Goal: Transaction & Acquisition: Download file/media

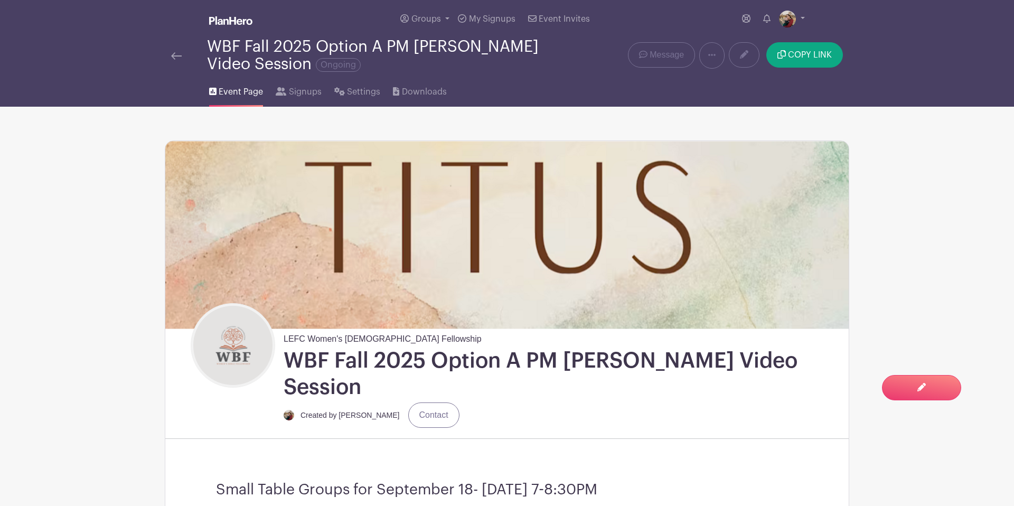
click at [176, 53] on img at bounding box center [176, 55] width 11 height 7
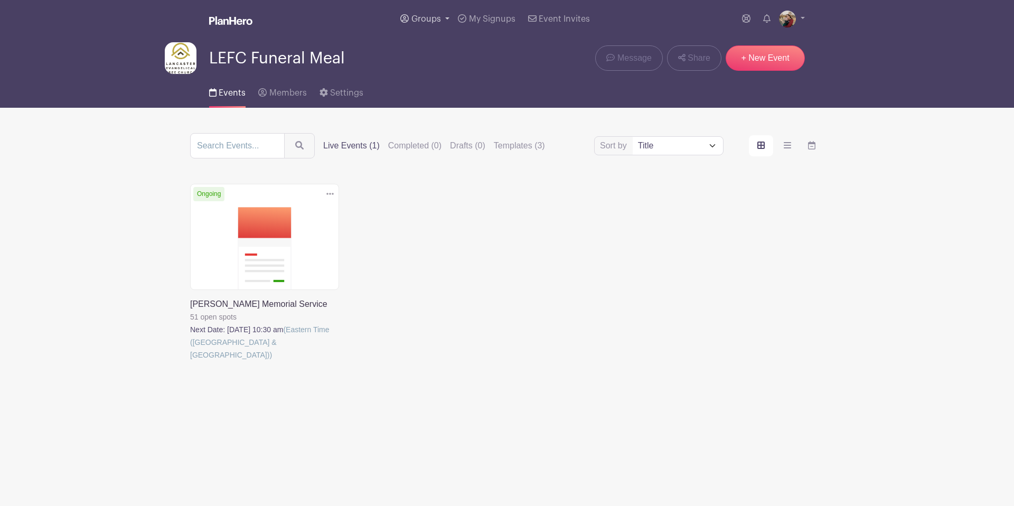
click at [420, 21] on span "Groups" at bounding box center [426, 19] width 30 height 8
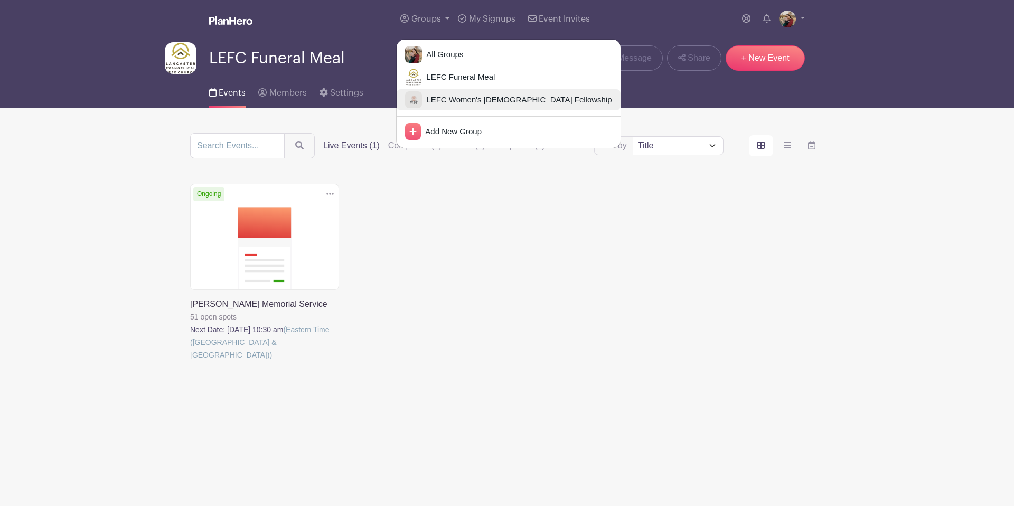
click at [434, 97] on span "LEFC Women's [DEMOGRAPHIC_DATA] Fellowship" at bounding box center [517, 100] width 190 height 12
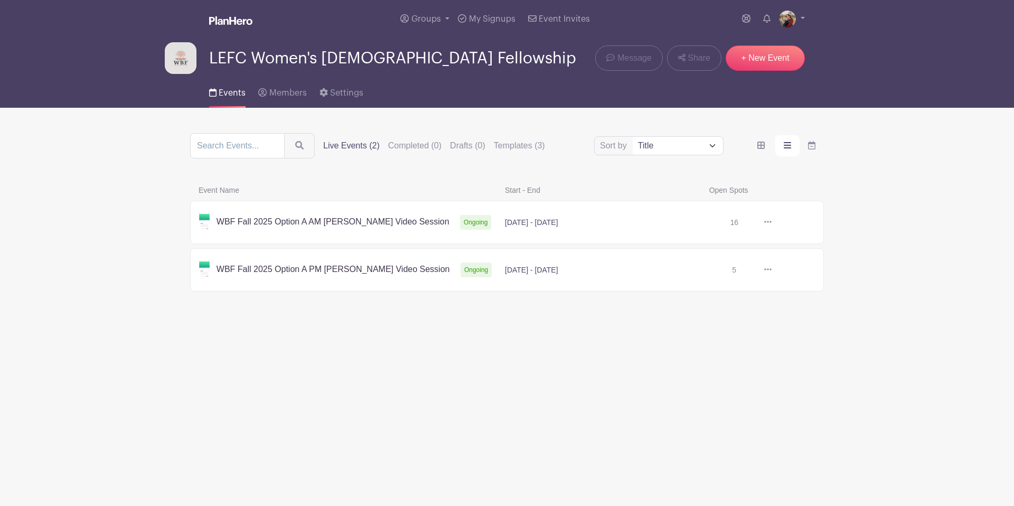
click at [772, 222] on link at bounding box center [772, 222] width 0 height 0
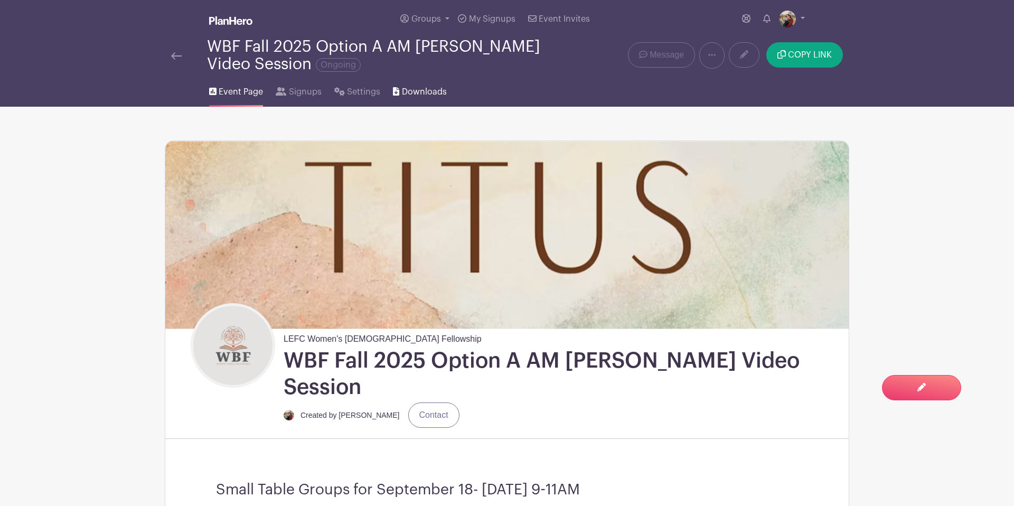
click at [414, 92] on span "Downloads" at bounding box center [424, 92] width 45 height 13
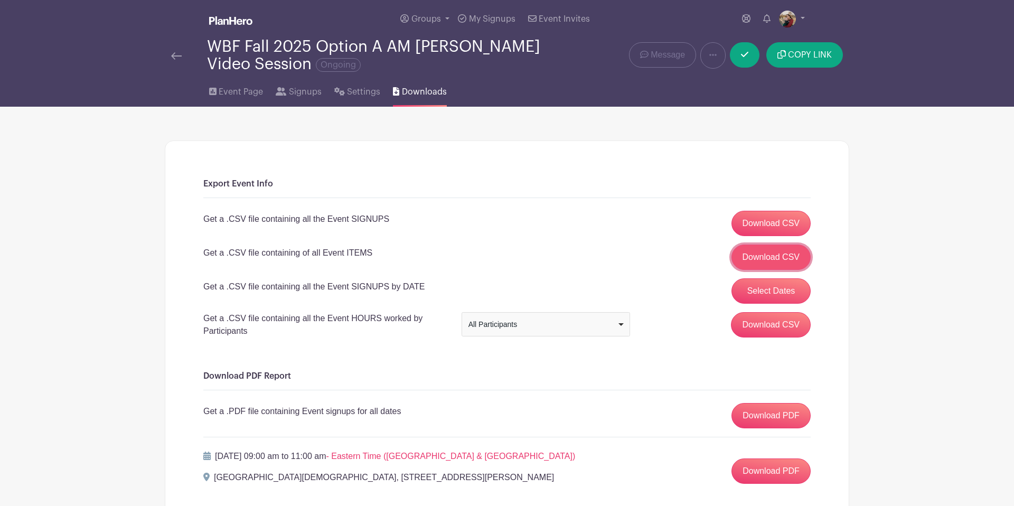
click at [762, 264] on link "Download CSV" at bounding box center [771, 257] width 80 height 25
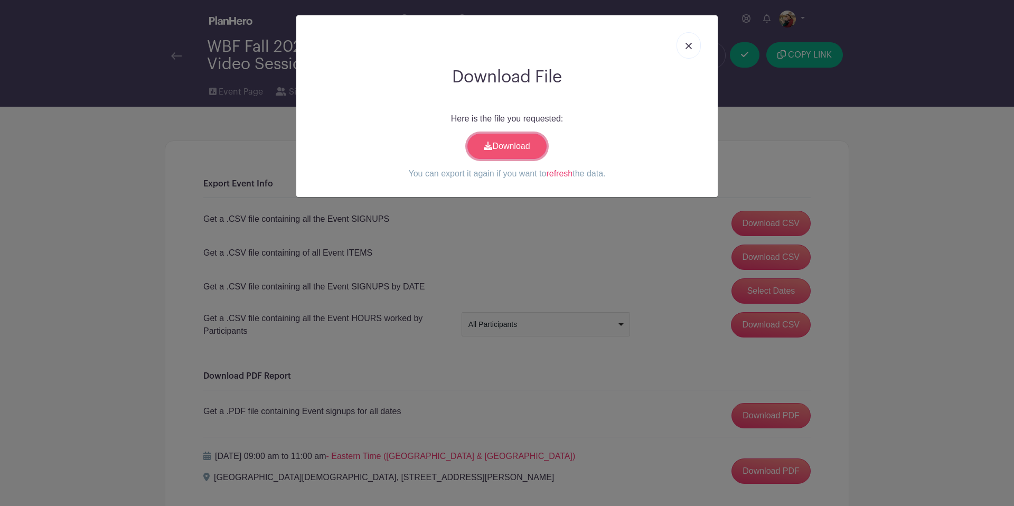
click at [495, 146] on link "Download" at bounding box center [506, 146] width 79 height 25
click at [696, 47] on link at bounding box center [689, 45] width 24 height 26
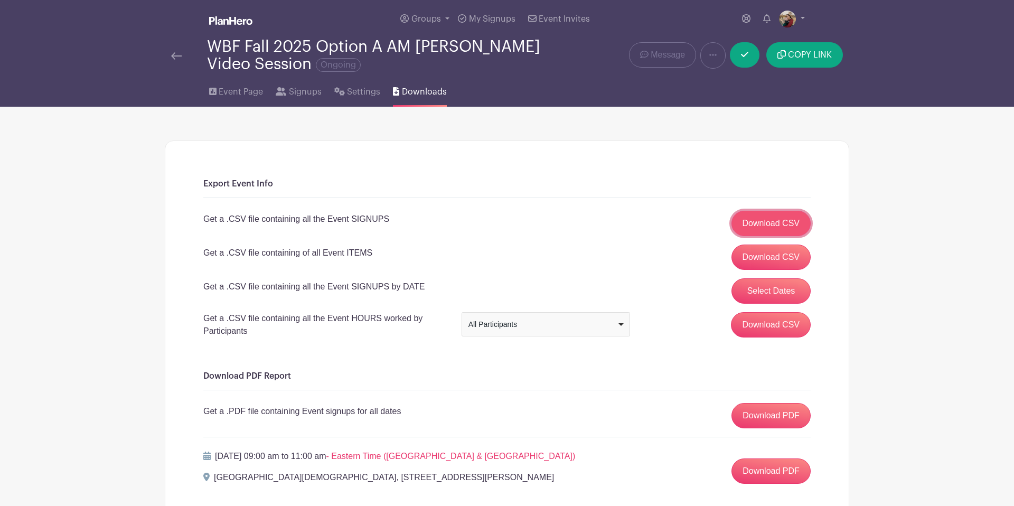
click at [762, 224] on link "Download CSV" at bounding box center [771, 223] width 80 height 25
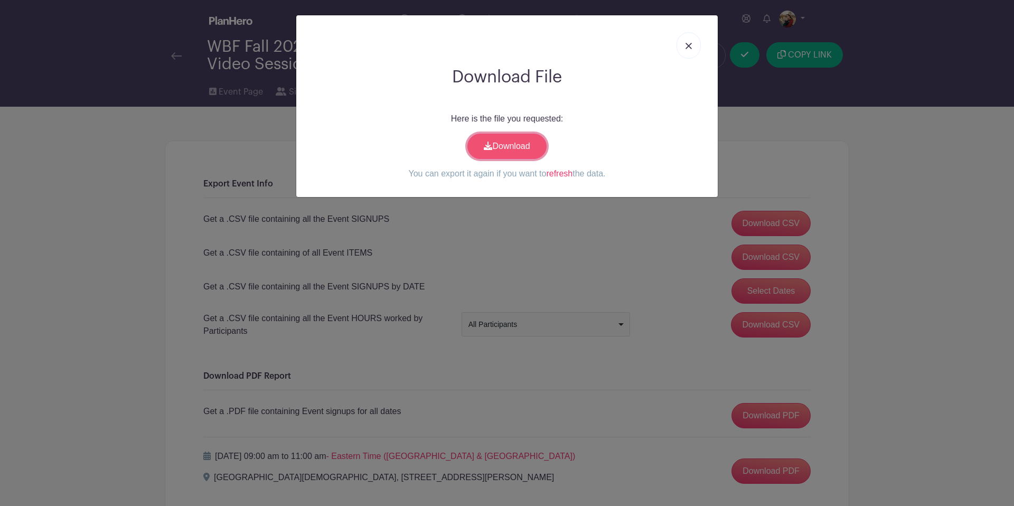
click at [483, 152] on link "Download" at bounding box center [506, 146] width 79 height 25
drag, startPoint x: 686, startPoint y: 44, endPoint x: 684, endPoint y: 53, distance: 9.0
click at [686, 44] on img at bounding box center [689, 46] width 6 height 6
